Goal: Obtain resource: Download file/media

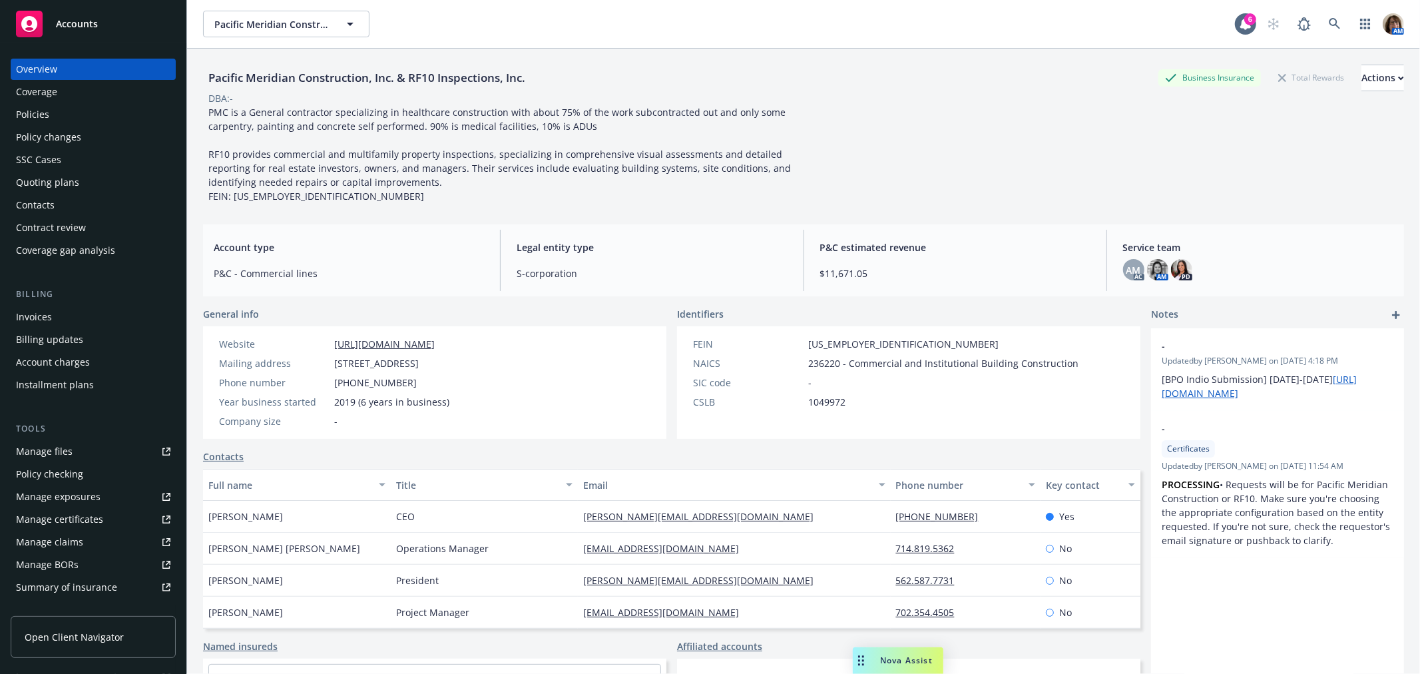
scroll to position [74, 0]
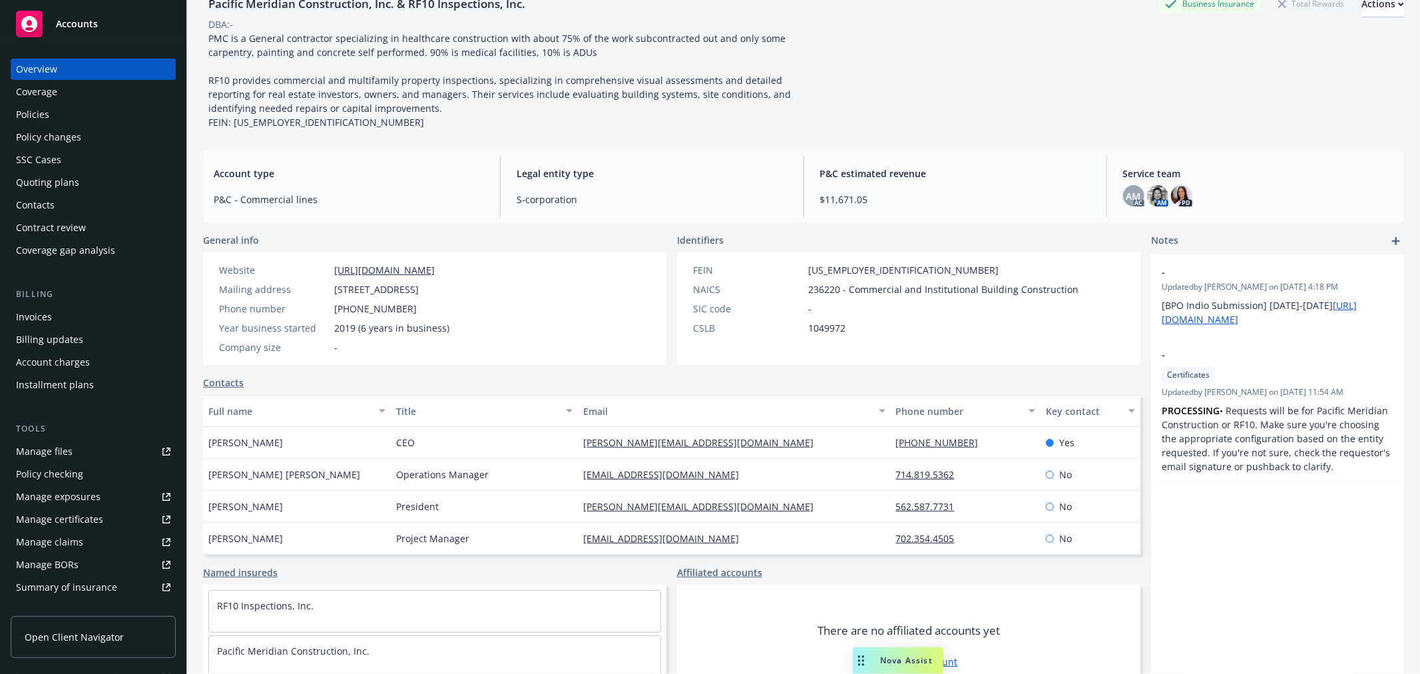
click at [49, 182] on div "Quoting plans" at bounding box center [47, 182] width 63 height 21
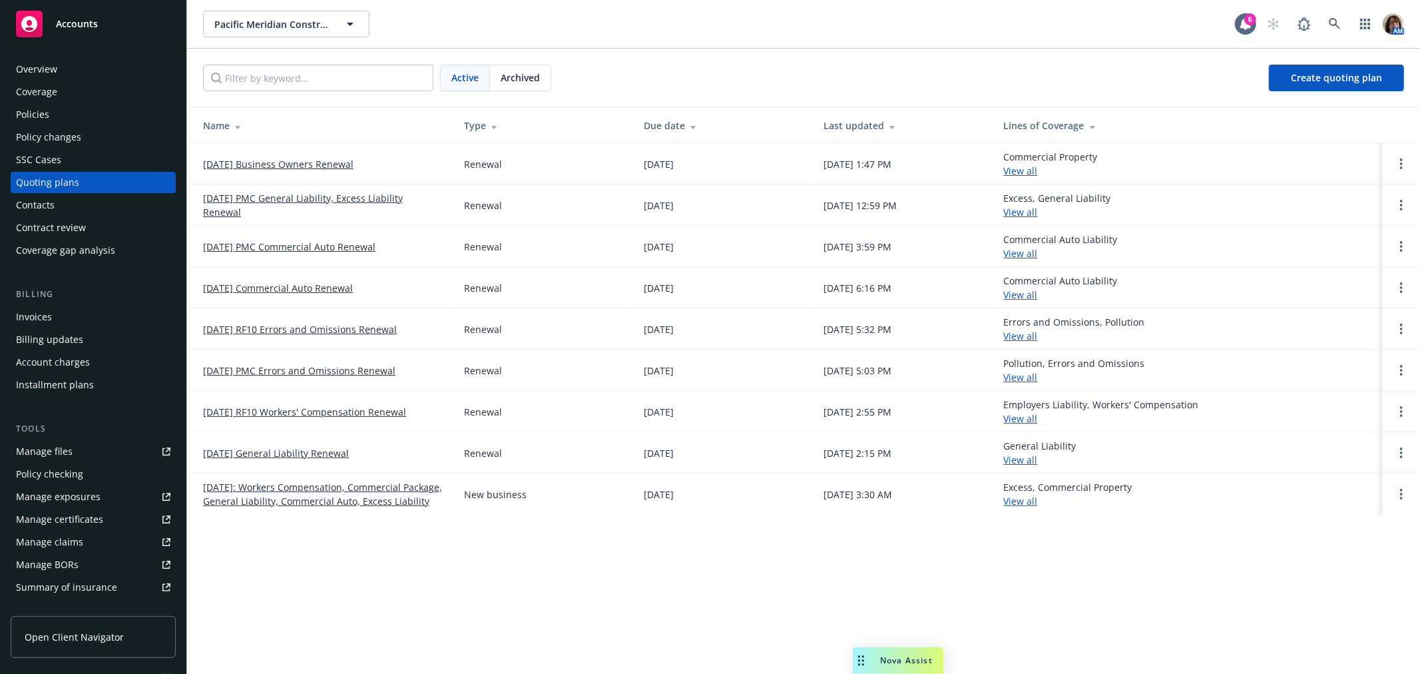
click at [295, 200] on link "[DATE] PMC General Liability, Excess Liability Renewal" at bounding box center [323, 205] width 240 height 28
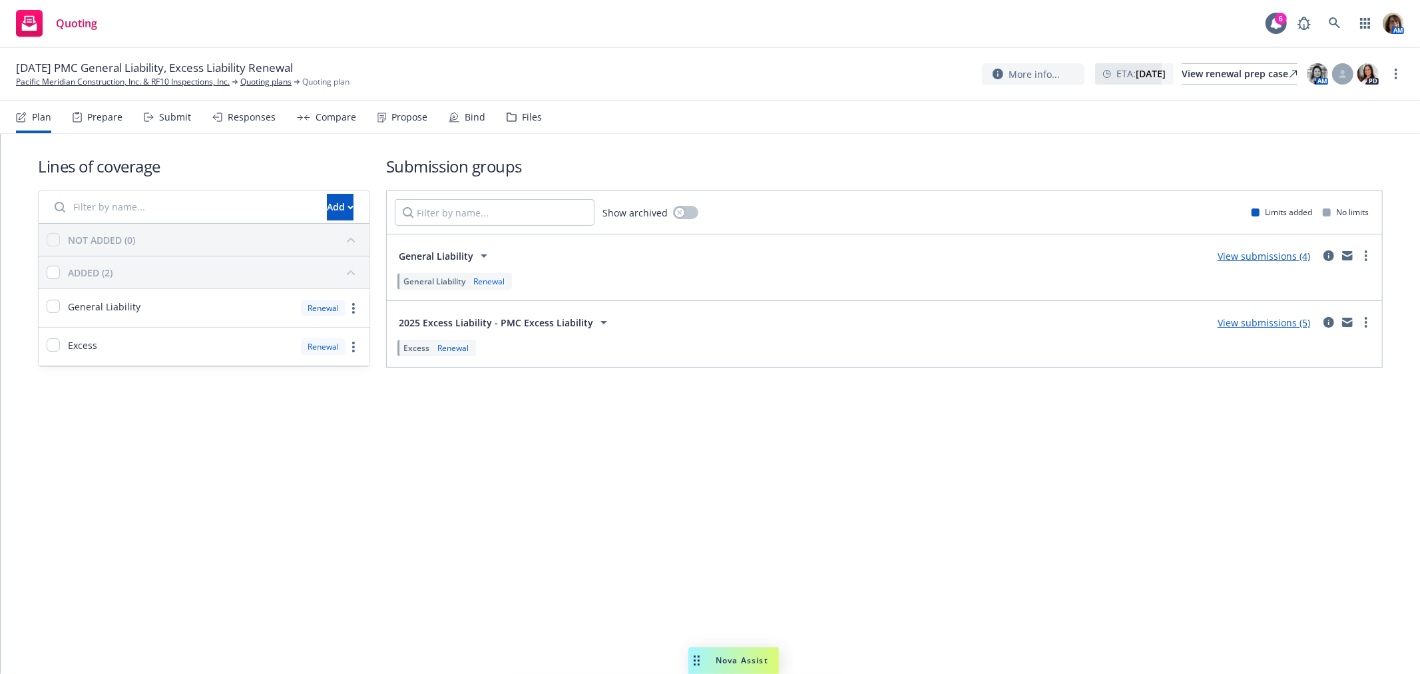
click at [524, 112] on div "Files" at bounding box center [532, 117] width 20 height 11
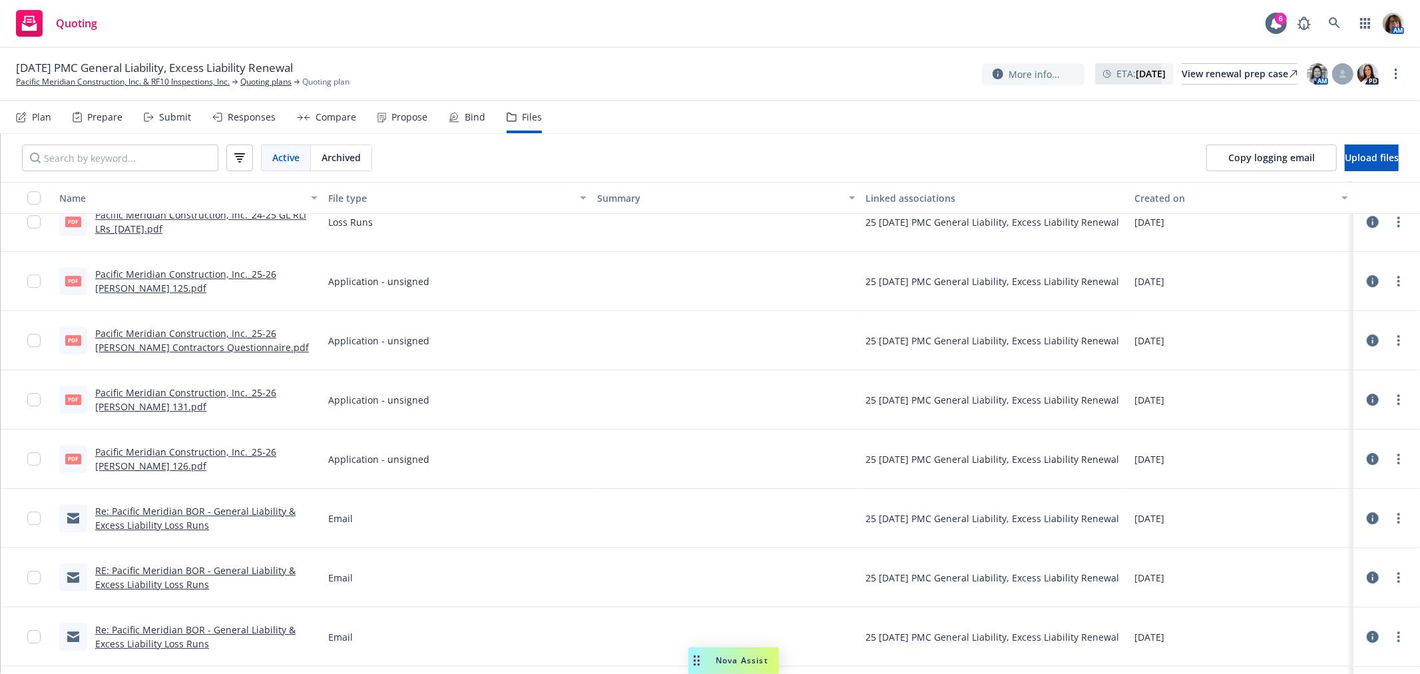
scroll to position [3107, 0]
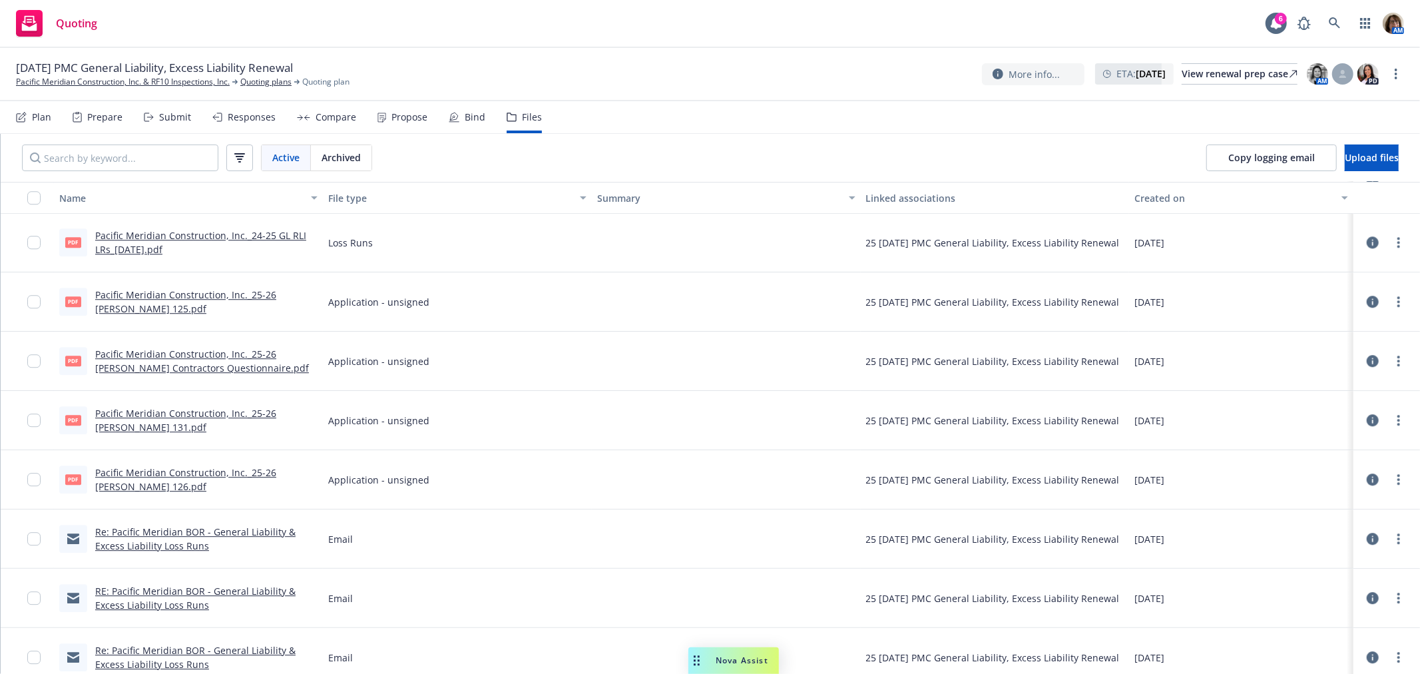
click at [147, 291] on link "Pacific Meridian Construction, Inc._25-26 Acord 125.pdf" at bounding box center [185, 301] width 181 height 27
click at [184, 408] on link "Pacific Meridian Construction, Inc._25-26 Acord 131.pdf" at bounding box center [185, 420] width 181 height 27
click at [121, 471] on link "Pacific Meridian Construction, Inc._25-26 Acord 126.pdf" at bounding box center [185, 479] width 181 height 27
